Goal: Find specific page/section: Find specific page/section

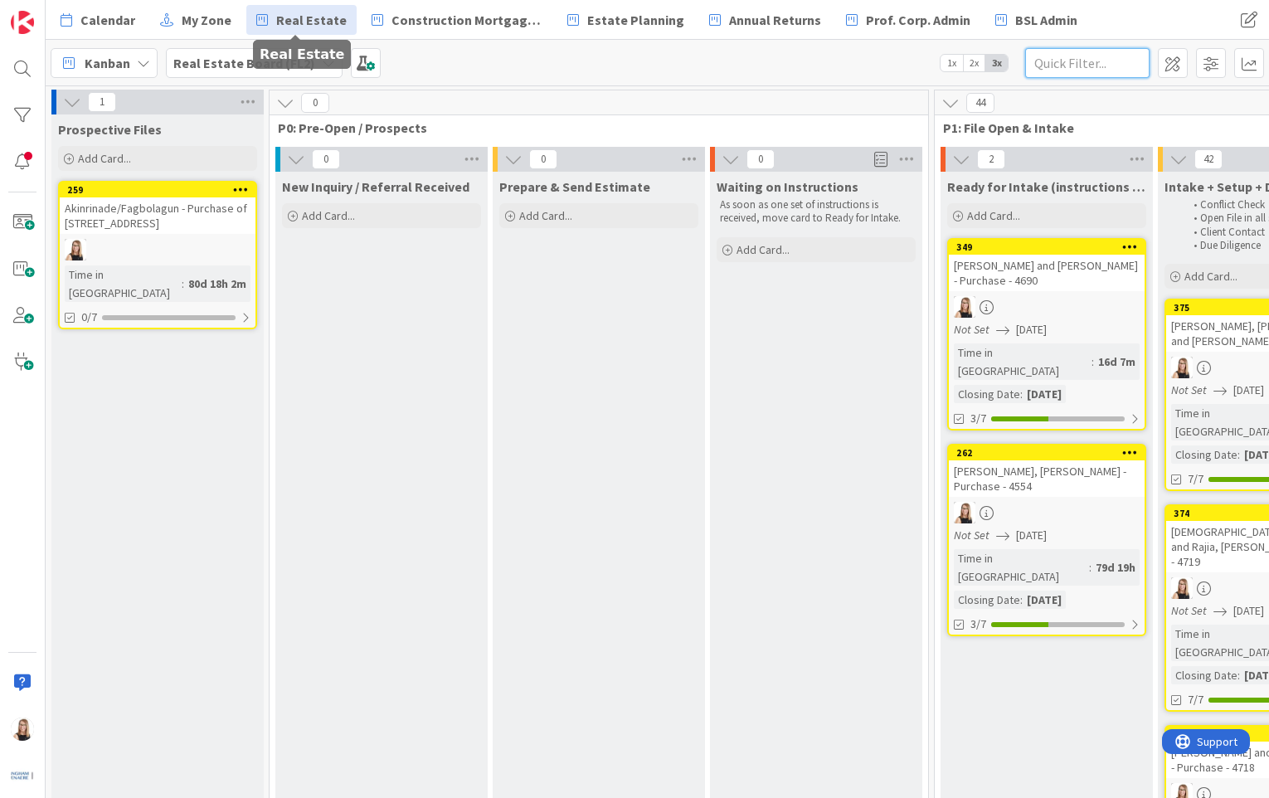
click at [1057, 66] on input "text" at bounding box center [1087, 63] width 124 height 30
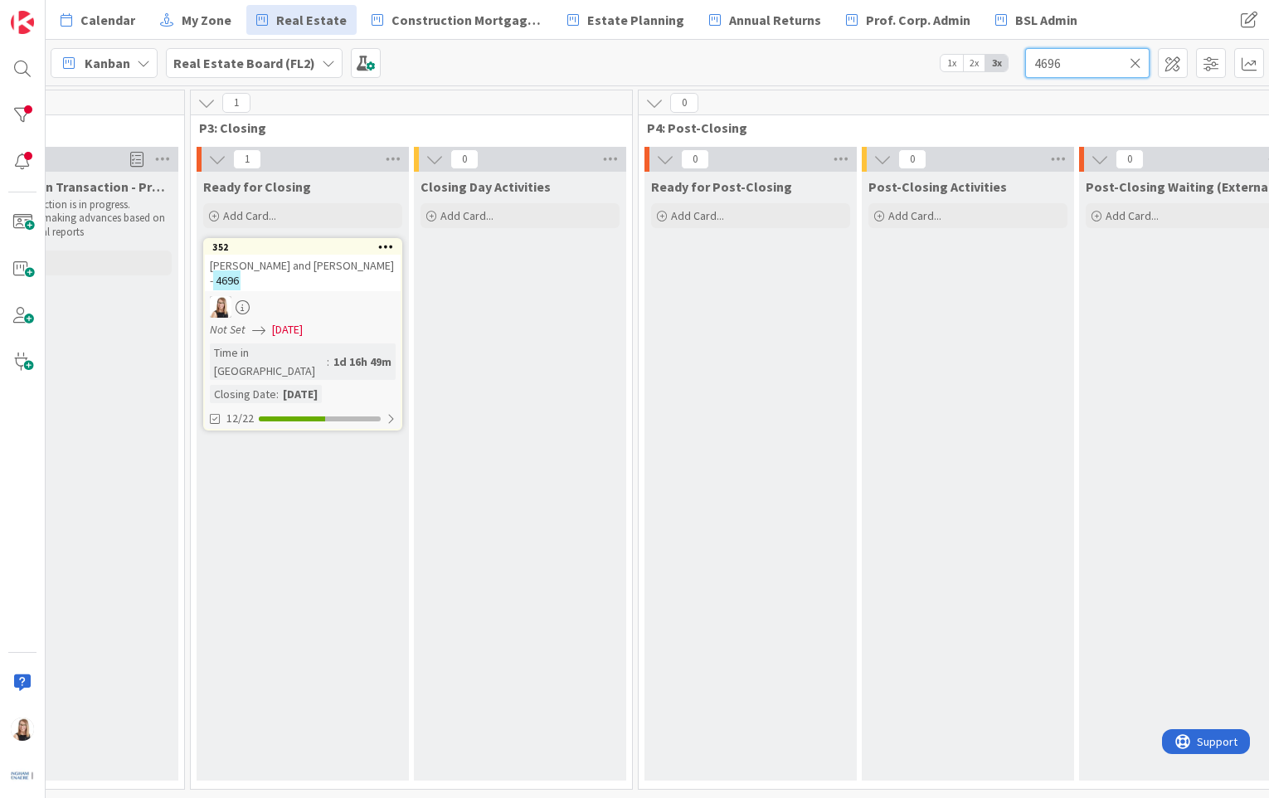
scroll to position [0, 2865]
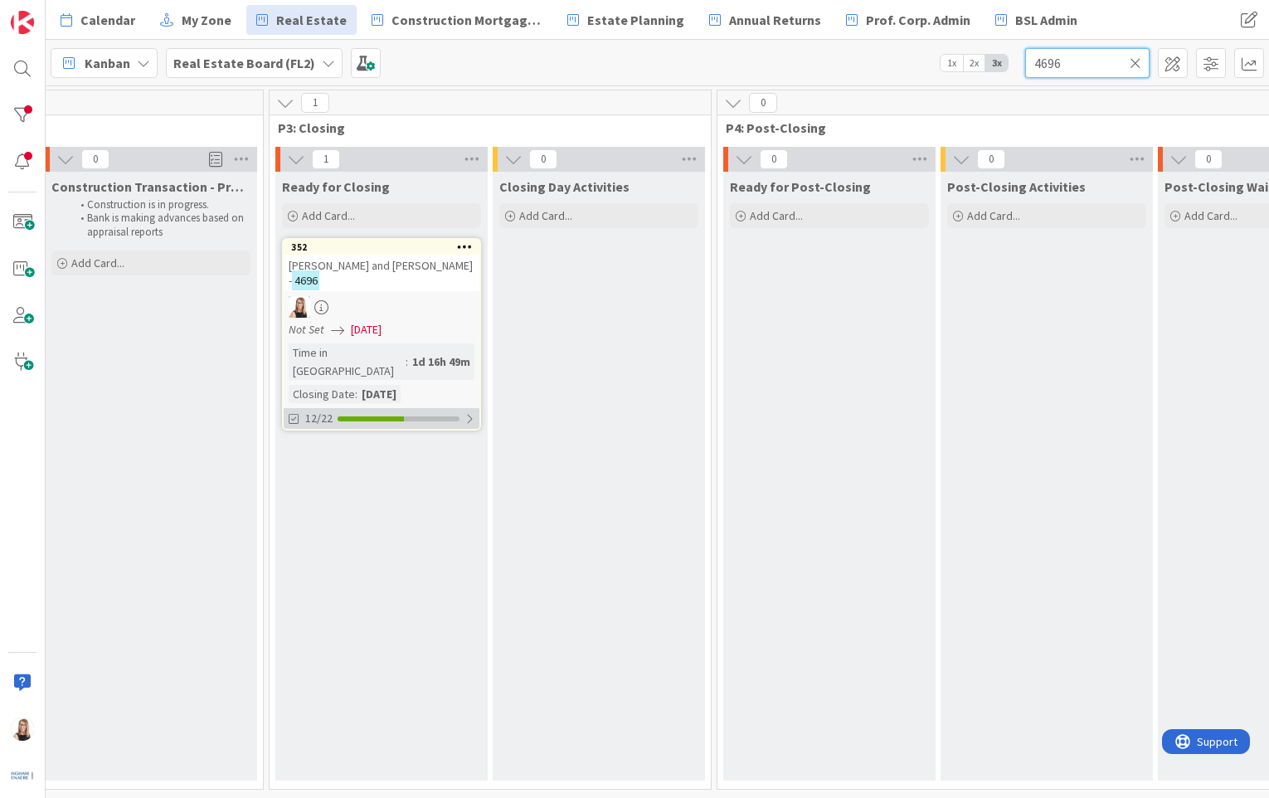
type input "4696"
click at [386, 408] on div "12/22" at bounding box center [382, 418] width 196 height 21
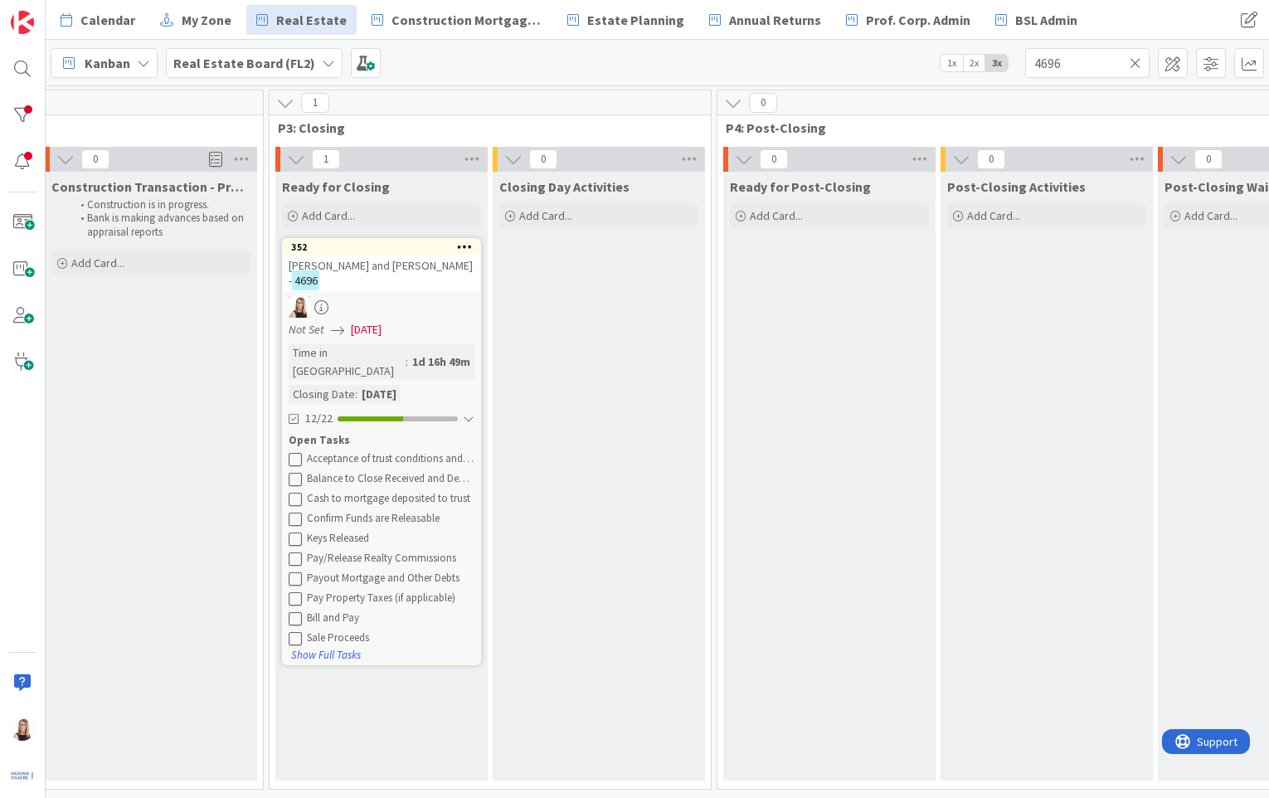
click at [299, 452] on icon at bounding box center [295, 458] width 13 height 13
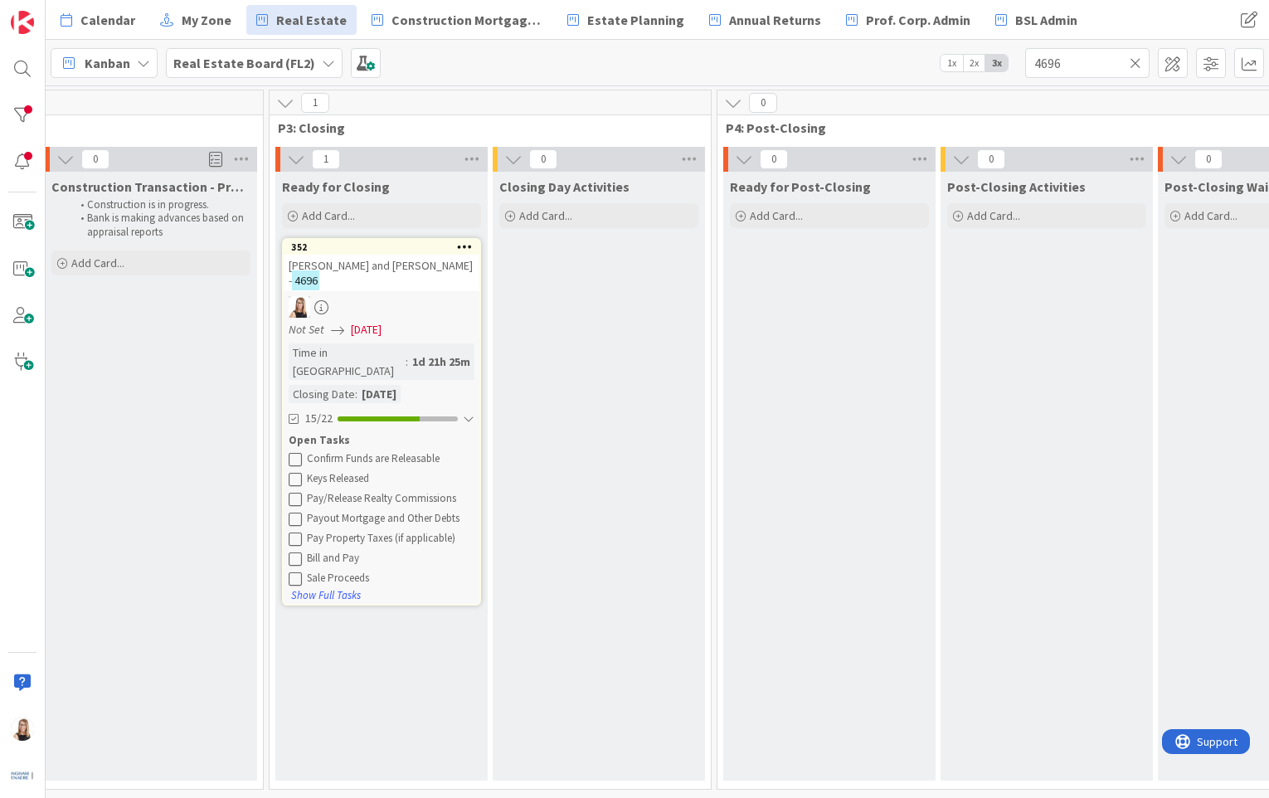
click at [299, 452] on icon at bounding box center [295, 458] width 13 height 13
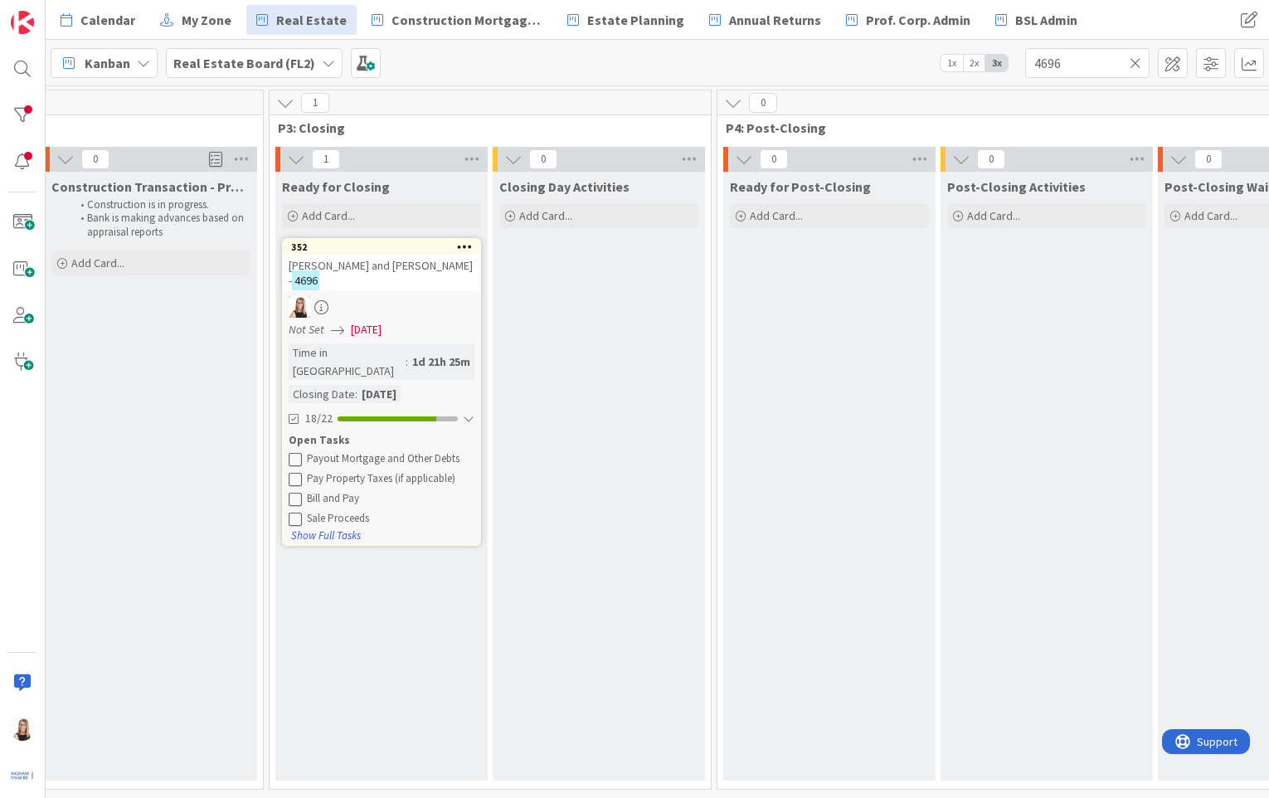
click at [299, 452] on icon at bounding box center [295, 458] width 13 height 13
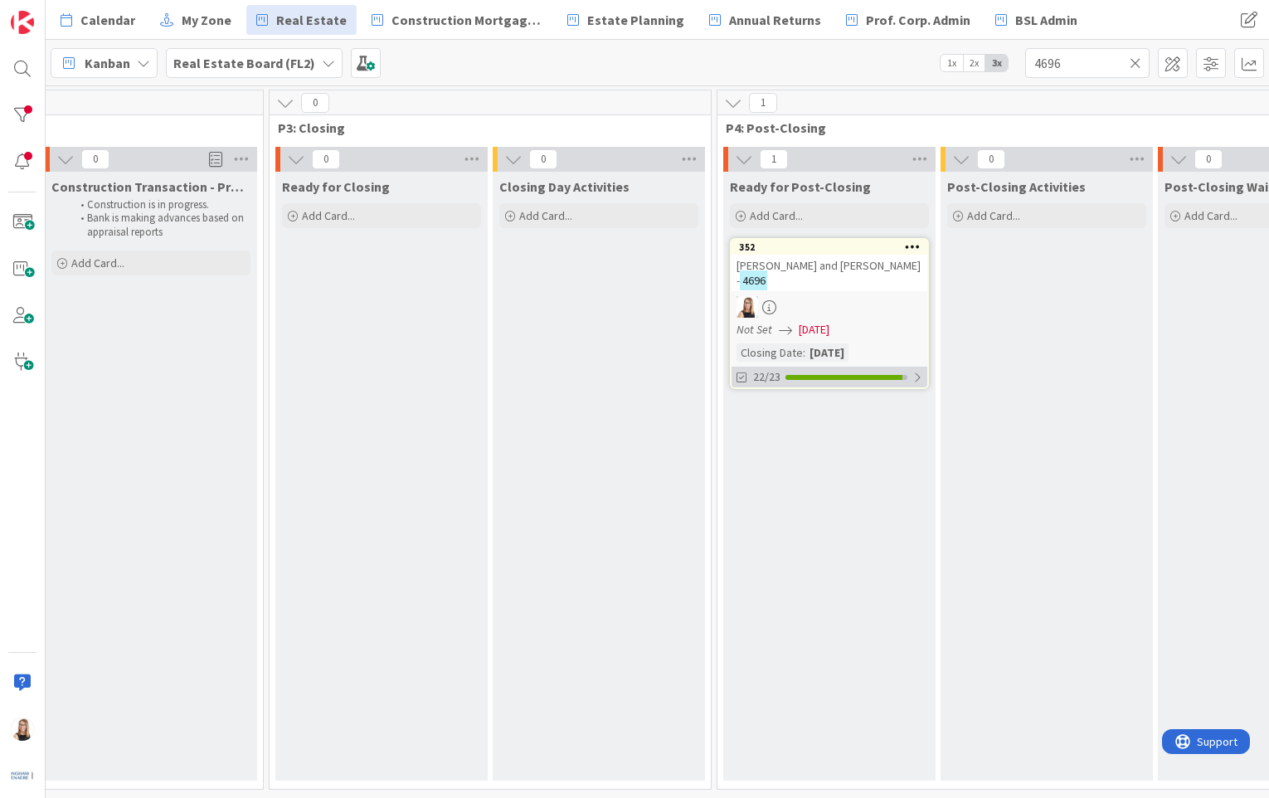
click at [835, 371] on div "22/23" at bounding box center [830, 377] width 196 height 21
click at [814, 421] on div "Final Report to Clients" at bounding box center [839, 417] width 168 height 13
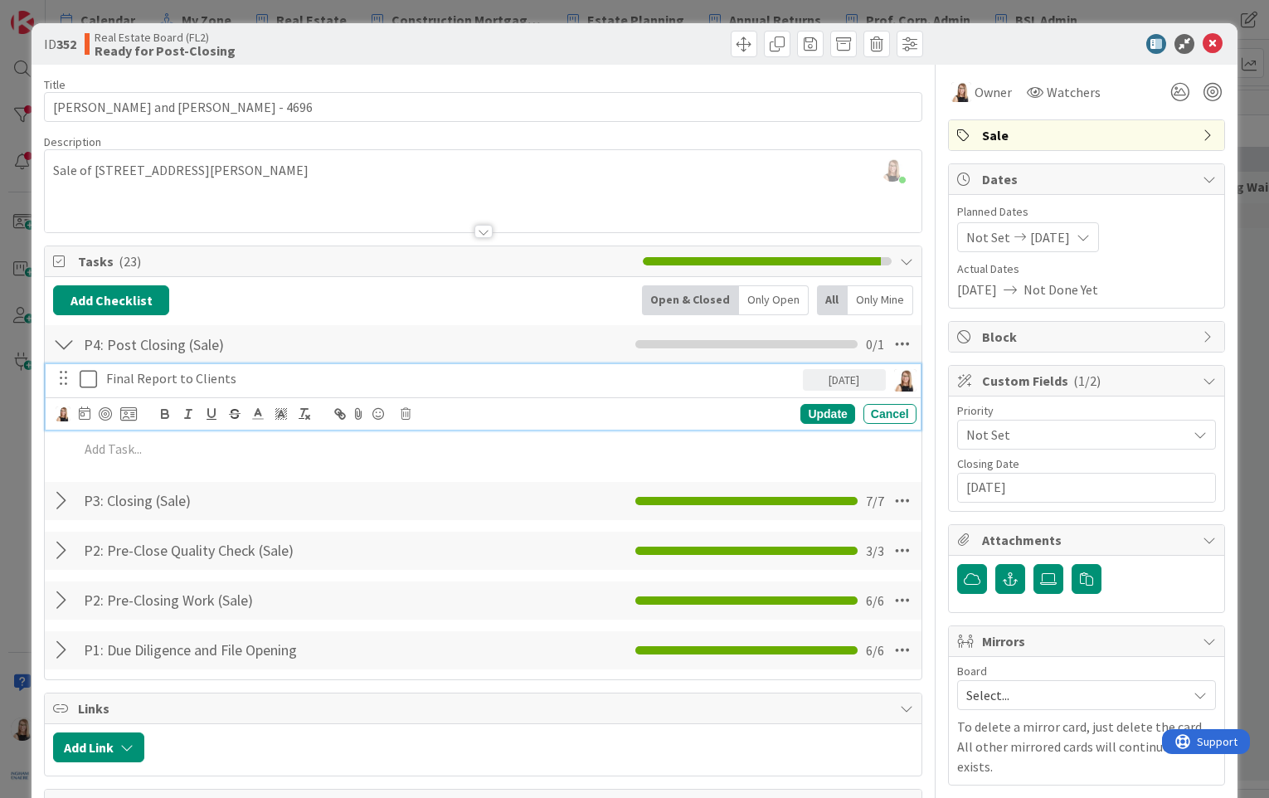
click at [242, 384] on p "Final Report to Clients" at bounding box center [451, 378] width 690 height 19
click at [58, 415] on img at bounding box center [63, 413] width 15 height 15
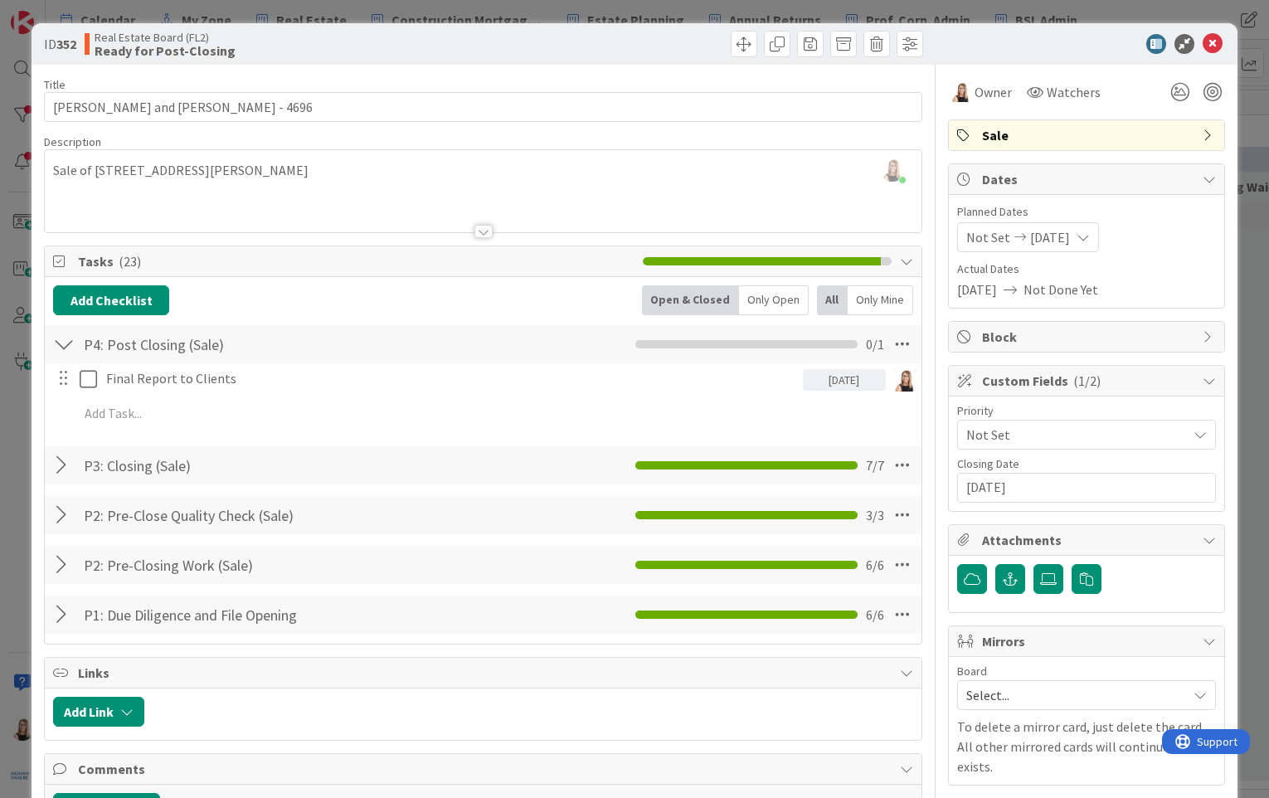
click at [0, 0] on span "Brea Childerhose" at bounding box center [0, 0] width 0 height 0
click at [1203, 45] on icon at bounding box center [1213, 44] width 20 height 20
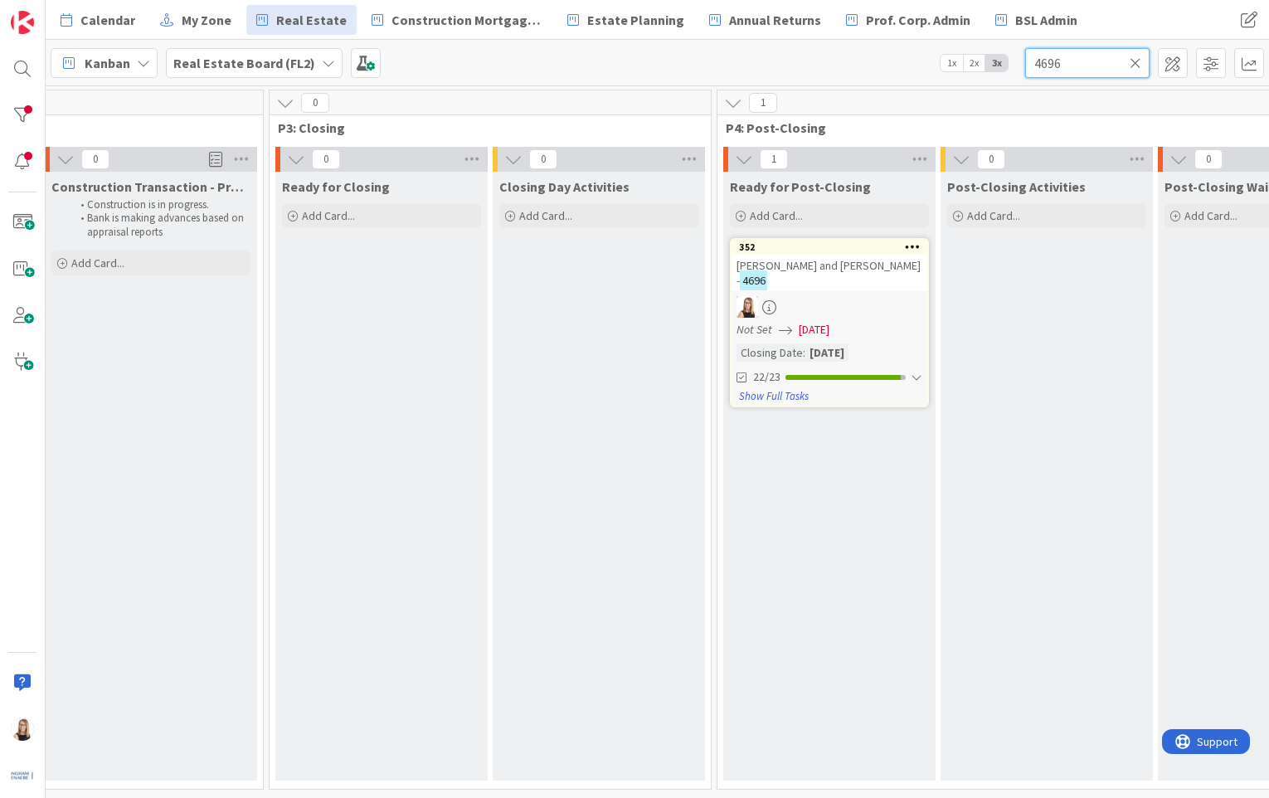
click at [1144, 66] on input "4696" at bounding box center [1087, 63] width 124 height 30
click at [1138, 66] on icon at bounding box center [1136, 63] width 12 height 15
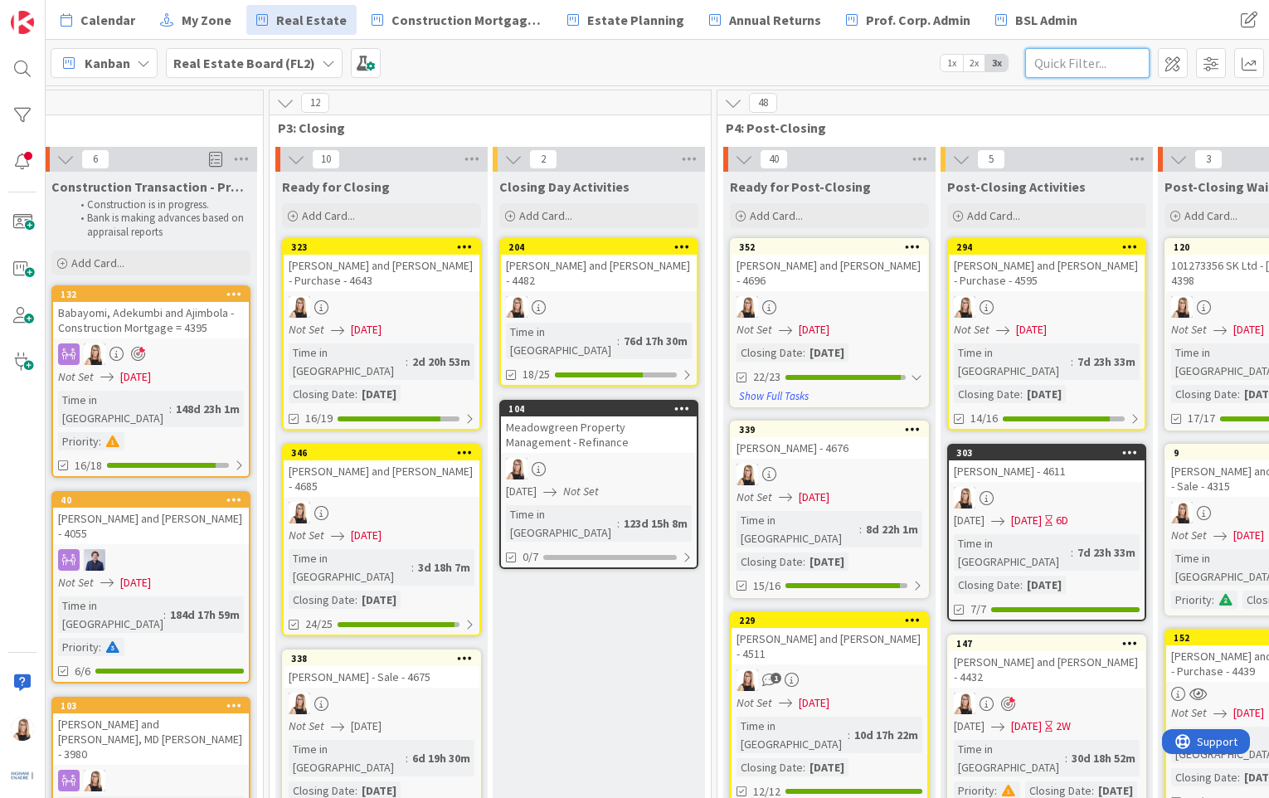
click at [1076, 65] on input "text" at bounding box center [1087, 63] width 124 height 30
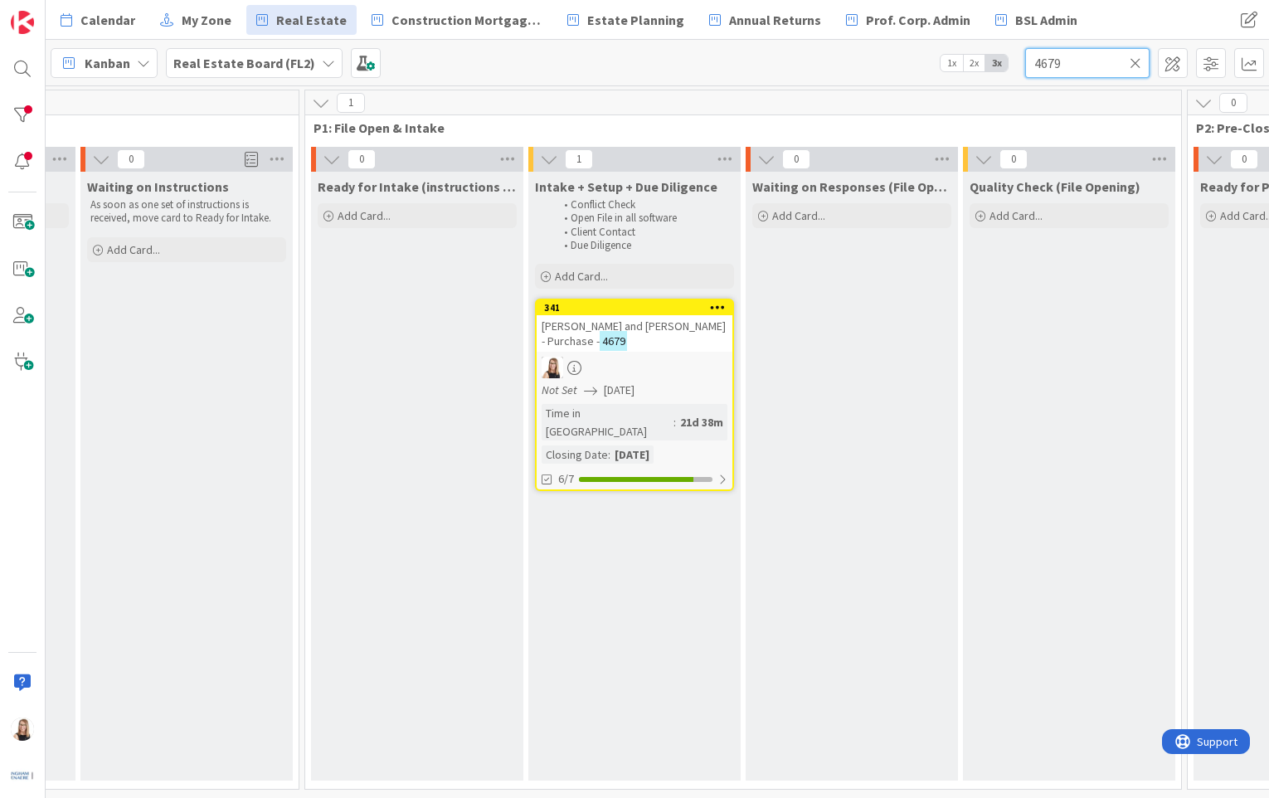
scroll to position [0, 622]
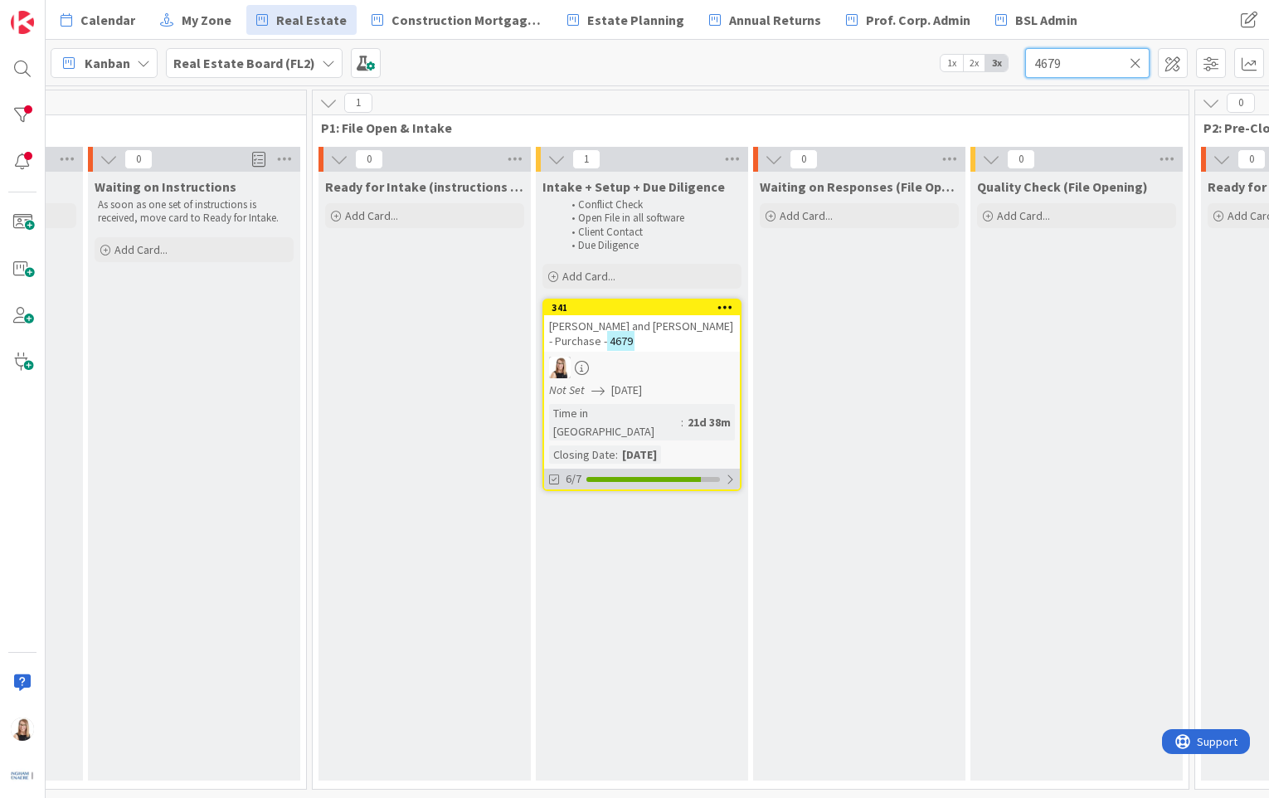
type input "4679"
click at [651, 477] on div at bounding box center [643, 479] width 114 height 5
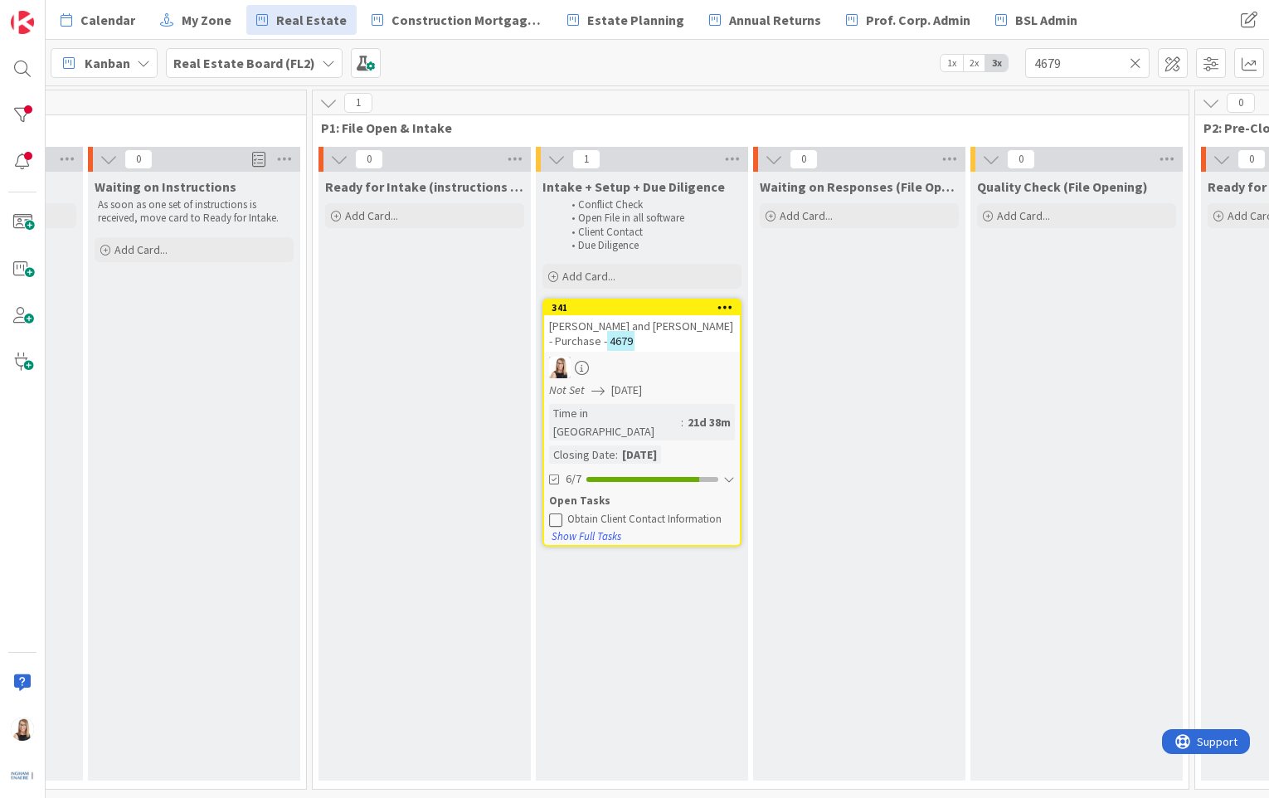
click at [560, 513] on icon at bounding box center [555, 519] width 13 height 13
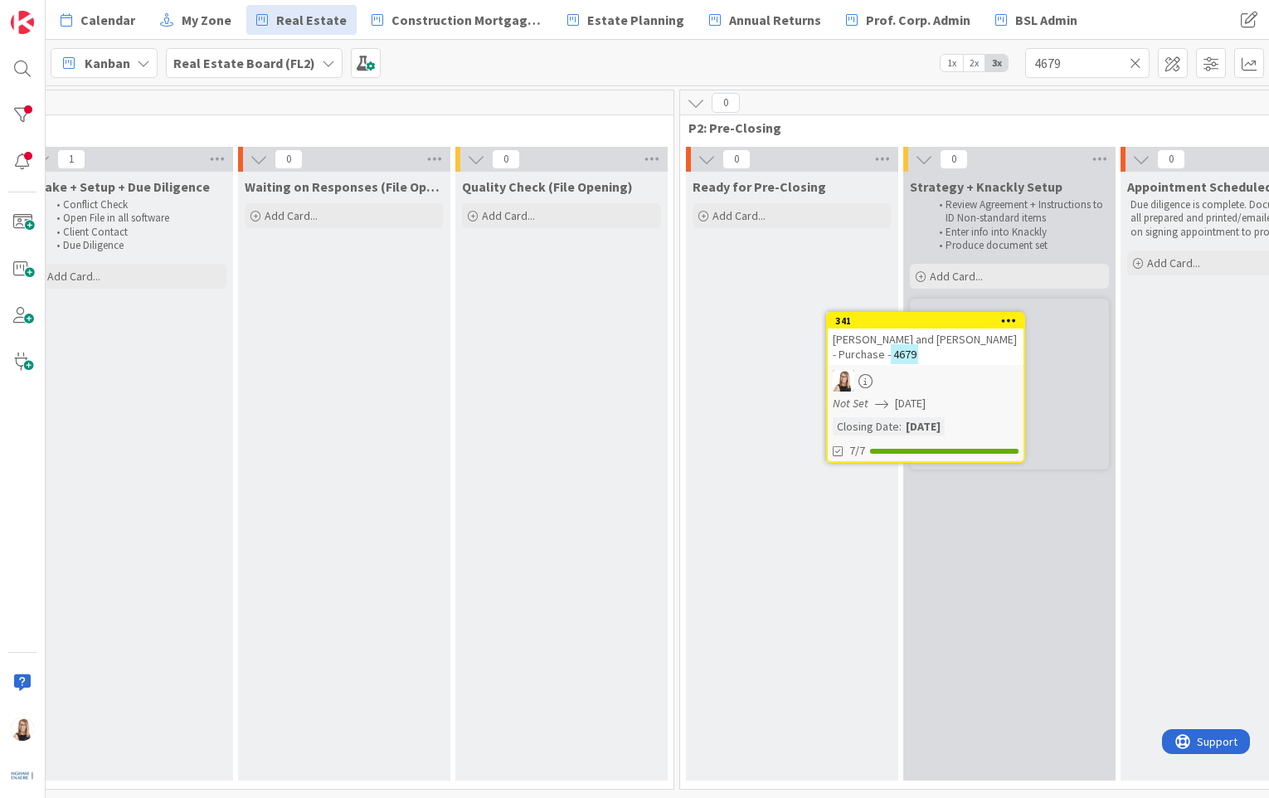
scroll to position [0, 1144]
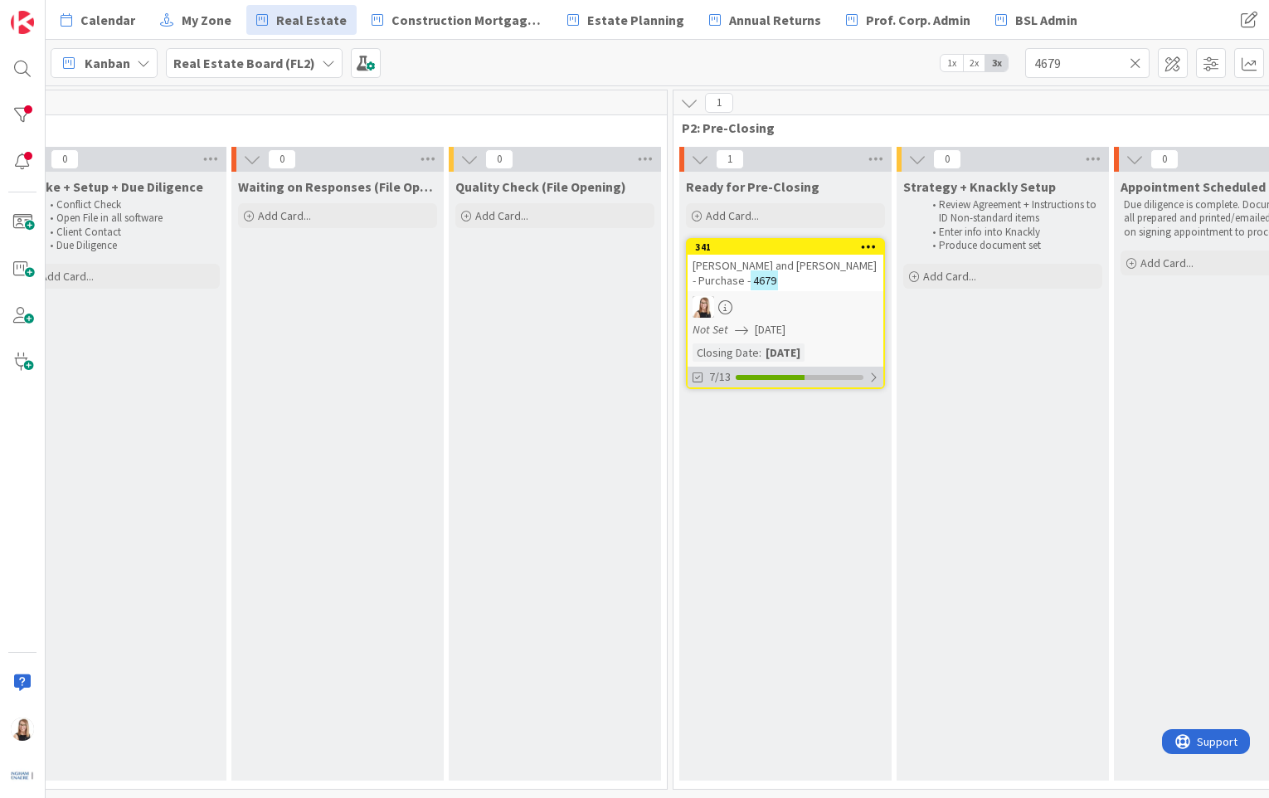
click at [806, 376] on div at bounding box center [800, 377] width 128 height 5
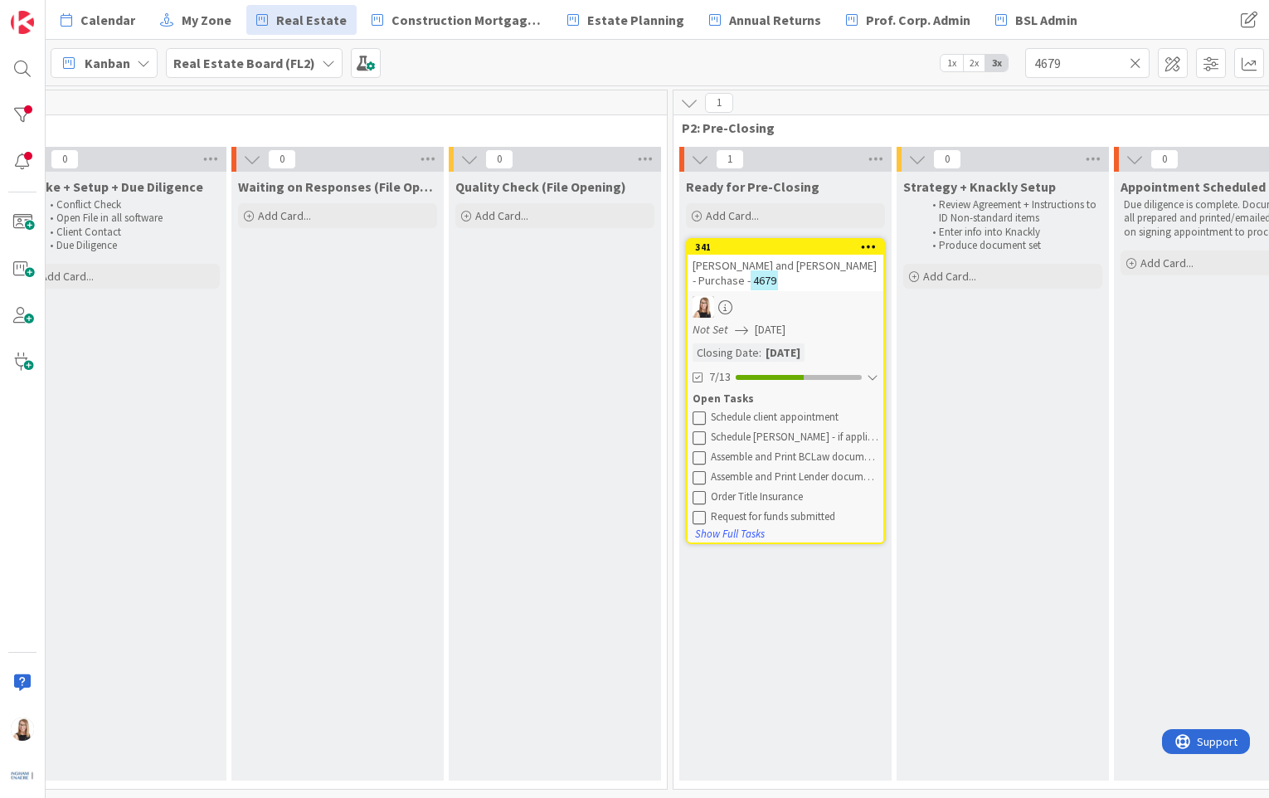
click at [704, 418] on icon at bounding box center [699, 417] width 13 height 13
click at [702, 420] on icon at bounding box center [699, 417] width 13 height 13
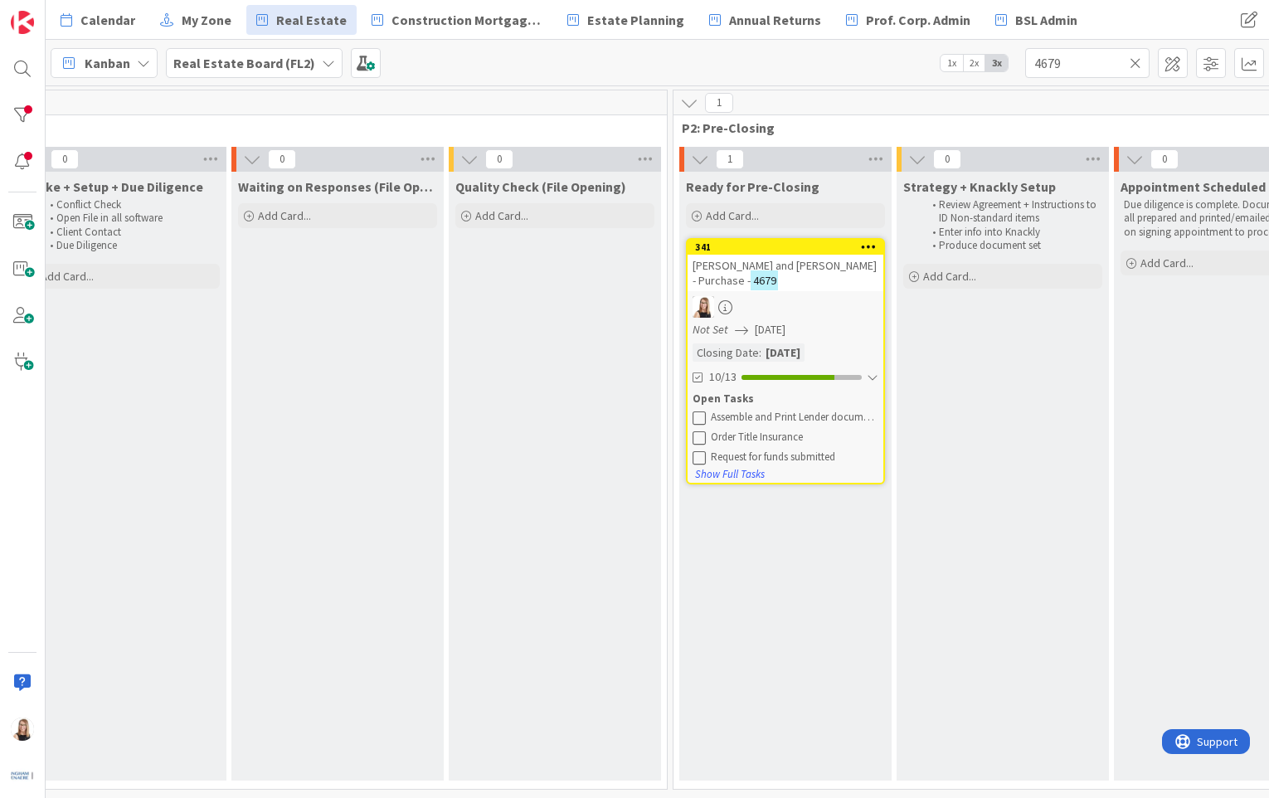
click at [702, 420] on icon at bounding box center [699, 417] width 13 height 13
click at [701, 419] on icon at bounding box center [699, 417] width 13 height 13
click at [700, 417] on icon at bounding box center [699, 417] width 13 height 13
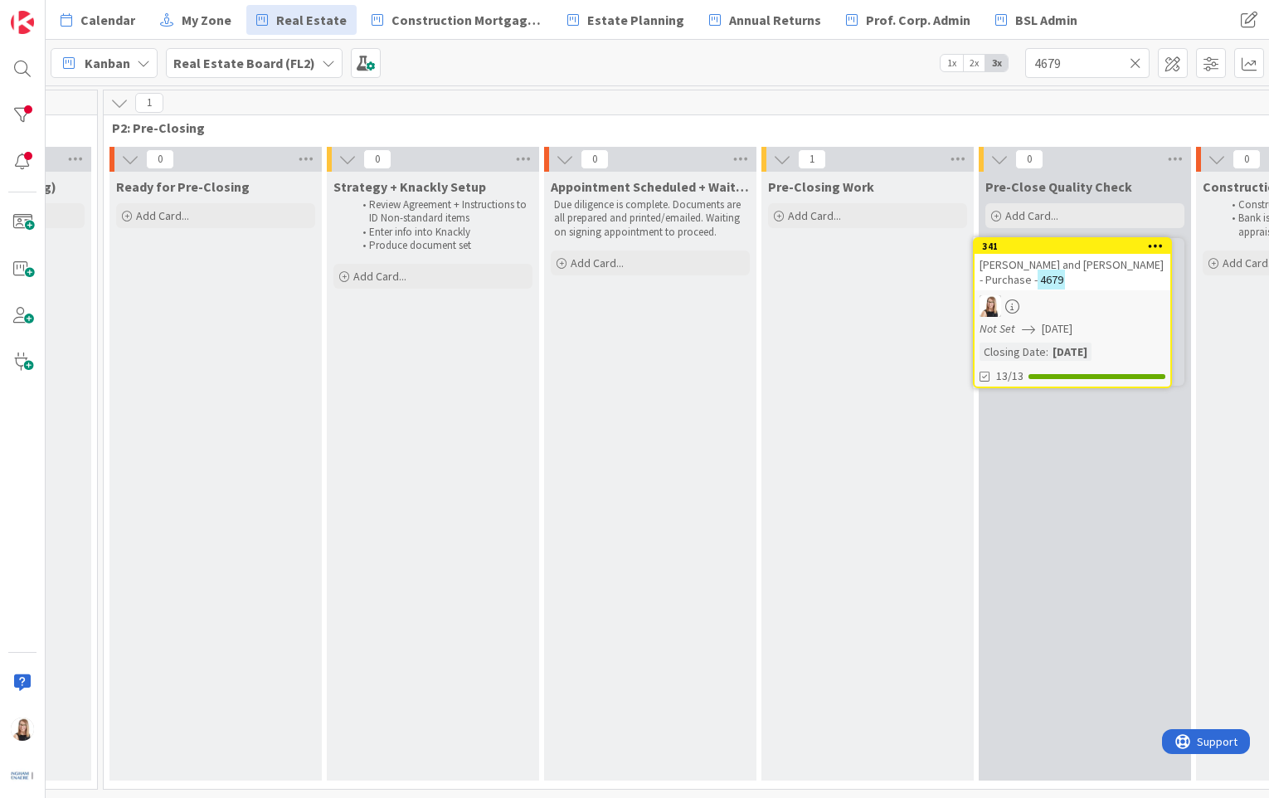
scroll to position [0, 1728]
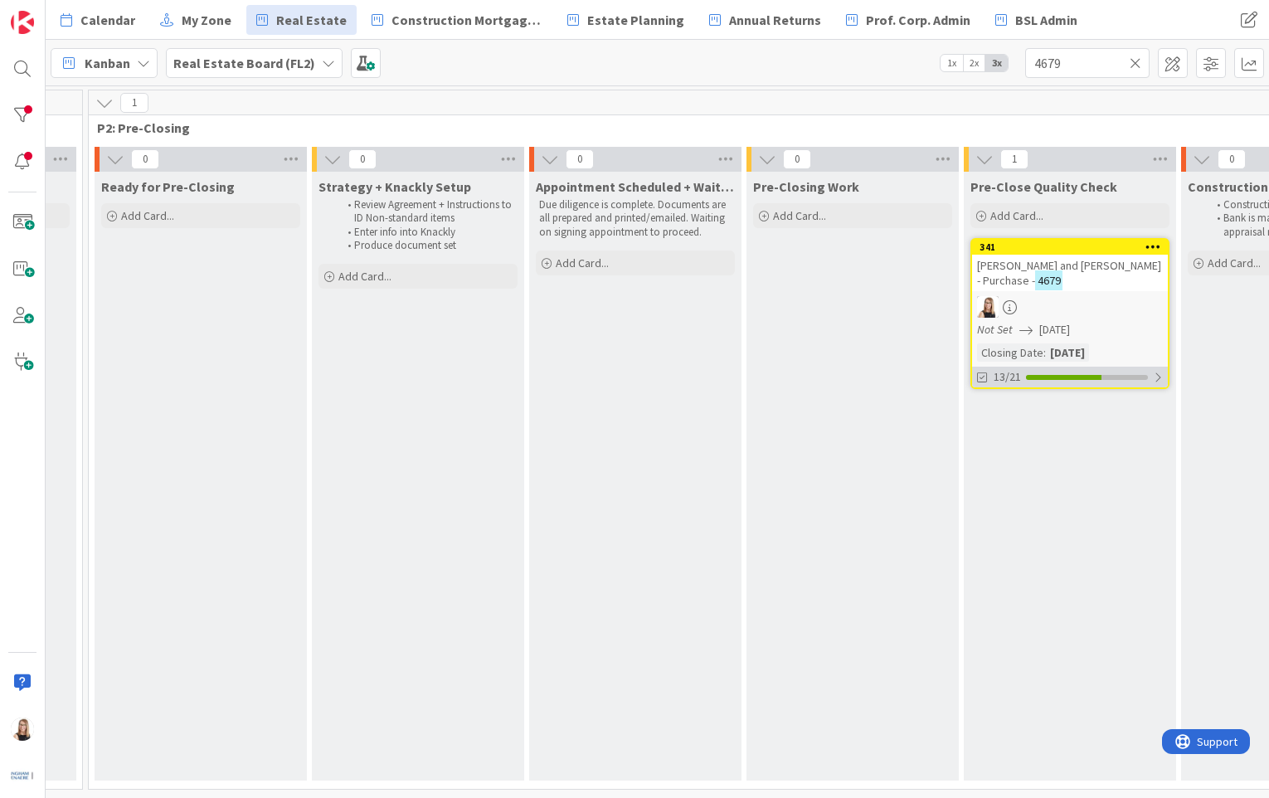
click at [1050, 379] on div "13/21" at bounding box center [1070, 377] width 196 height 21
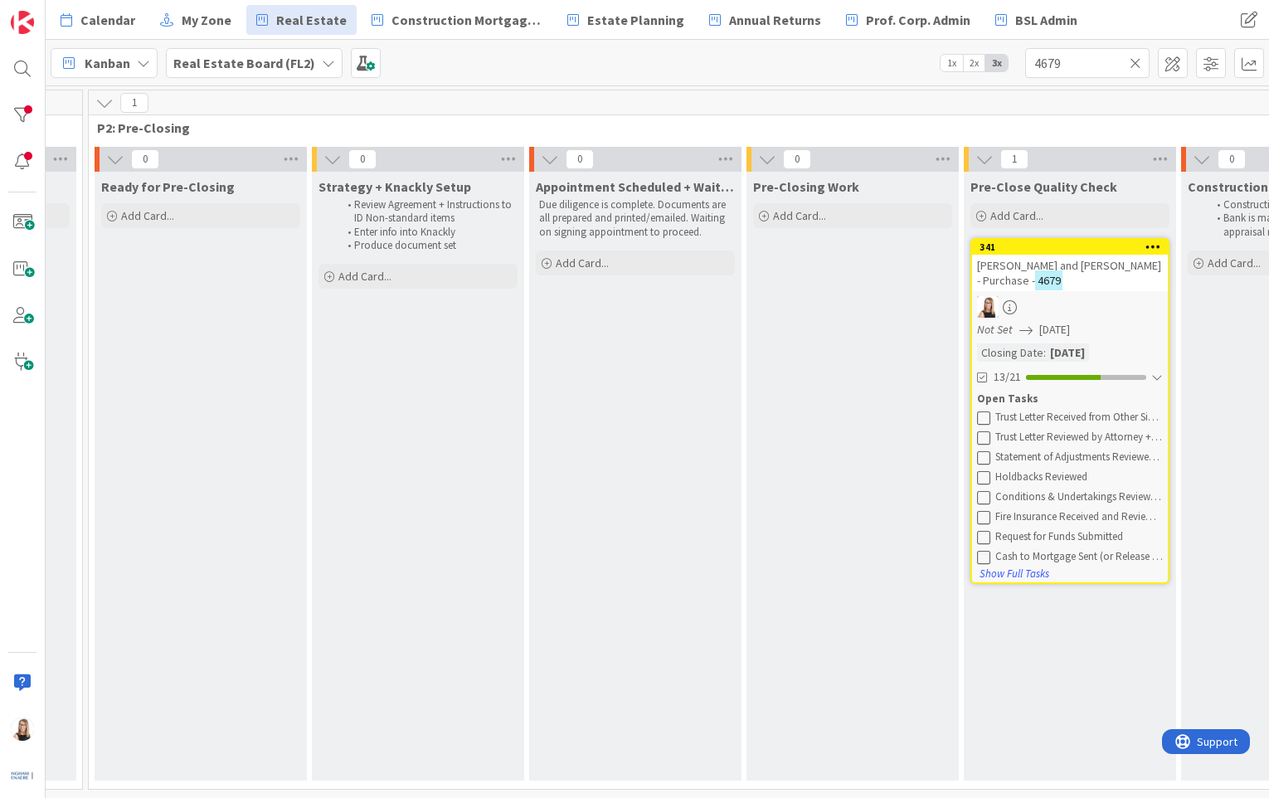
click at [981, 416] on icon at bounding box center [983, 417] width 13 height 13
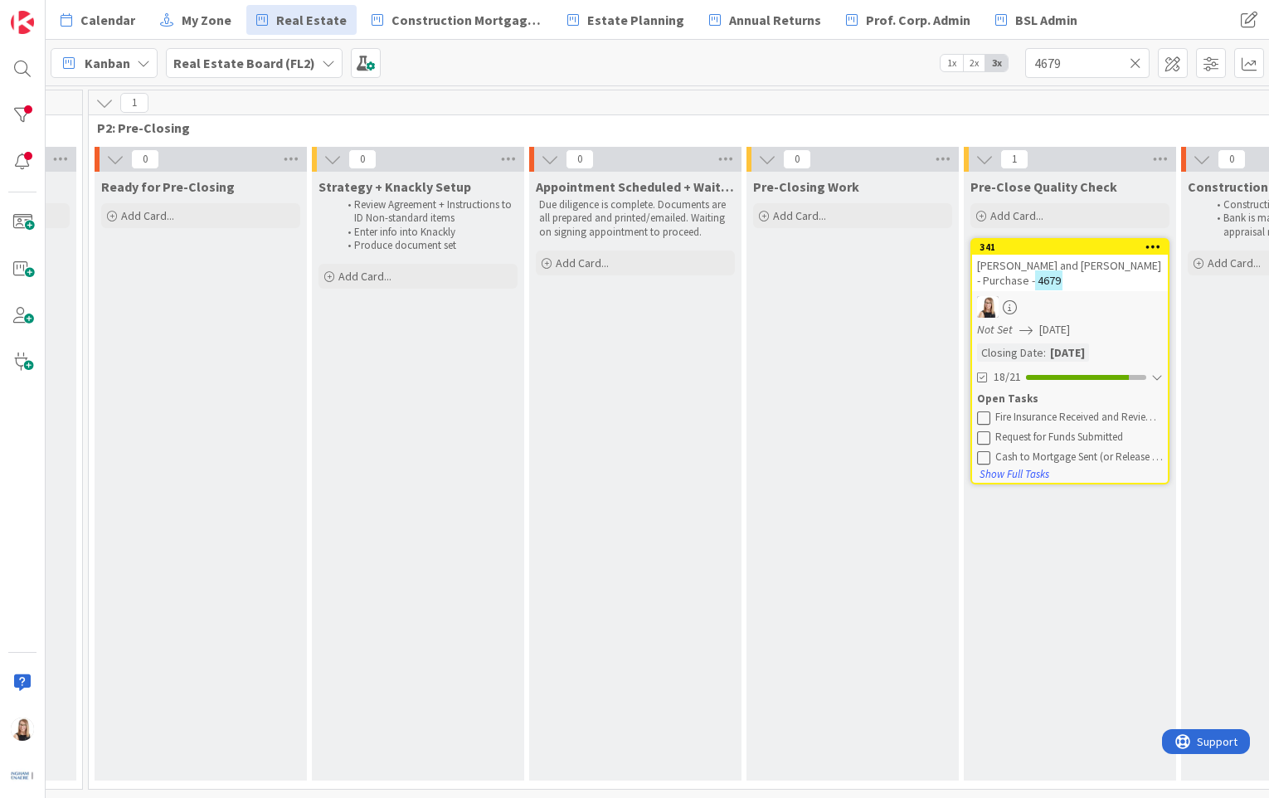
click at [981, 416] on icon at bounding box center [983, 417] width 13 height 13
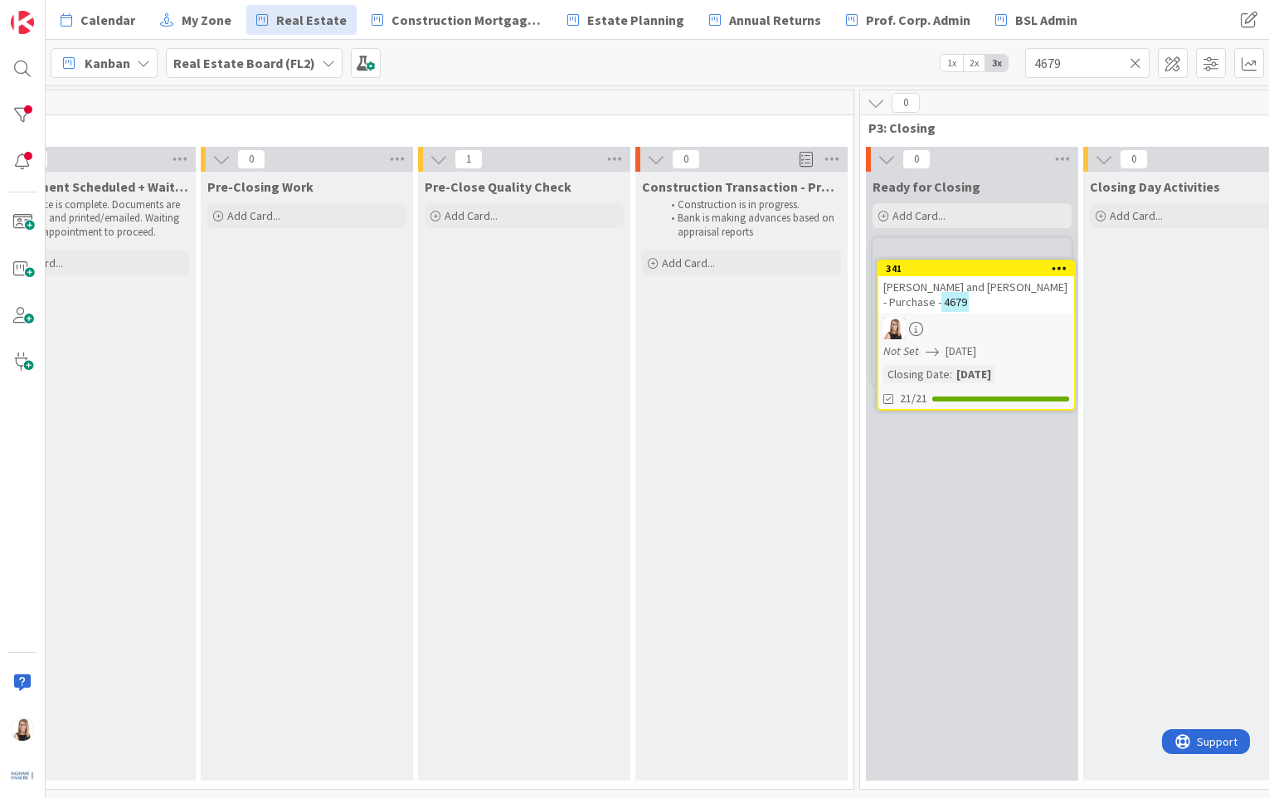
scroll to position [0, 2277]
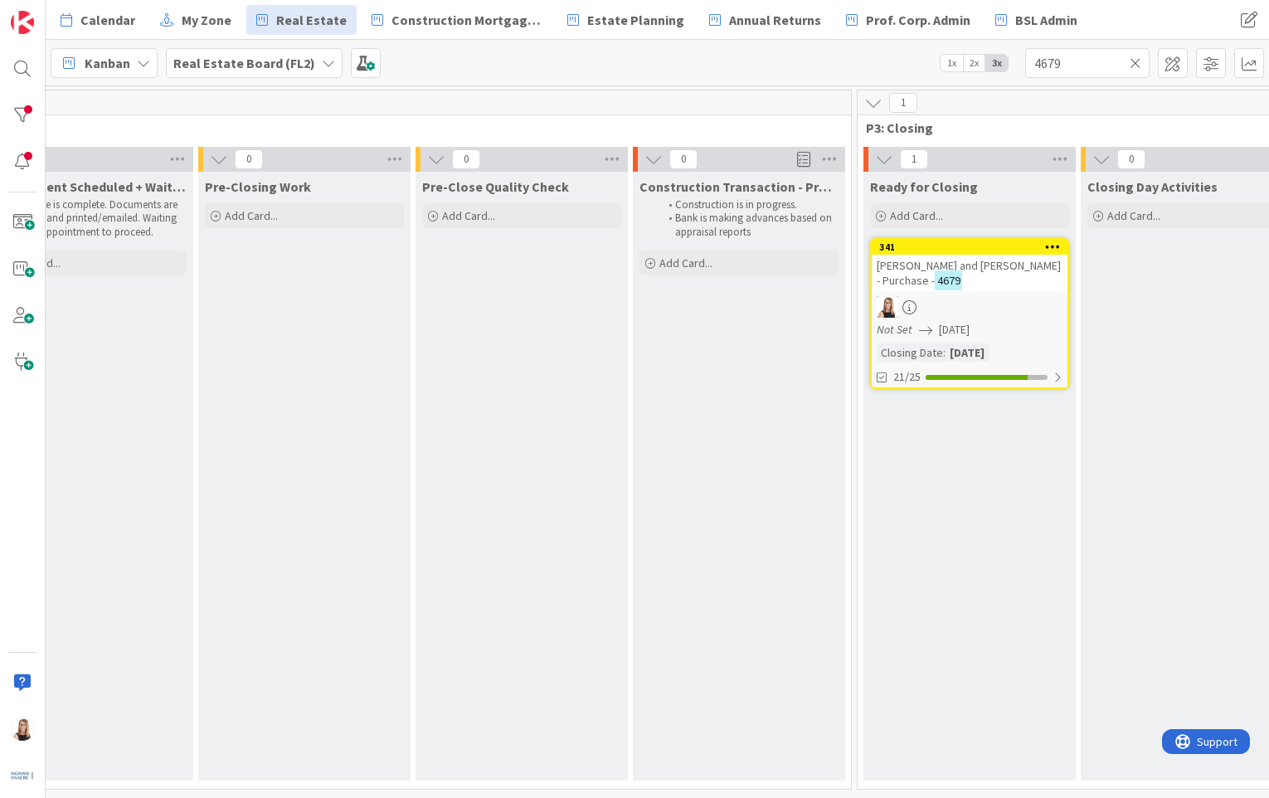
drag, startPoint x: 1072, startPoint y: 250, endPoint x: 1113, endPoint y: 4, distance: 249.8
